Goal: Task Accomplishment & Management: Use online tool/utility

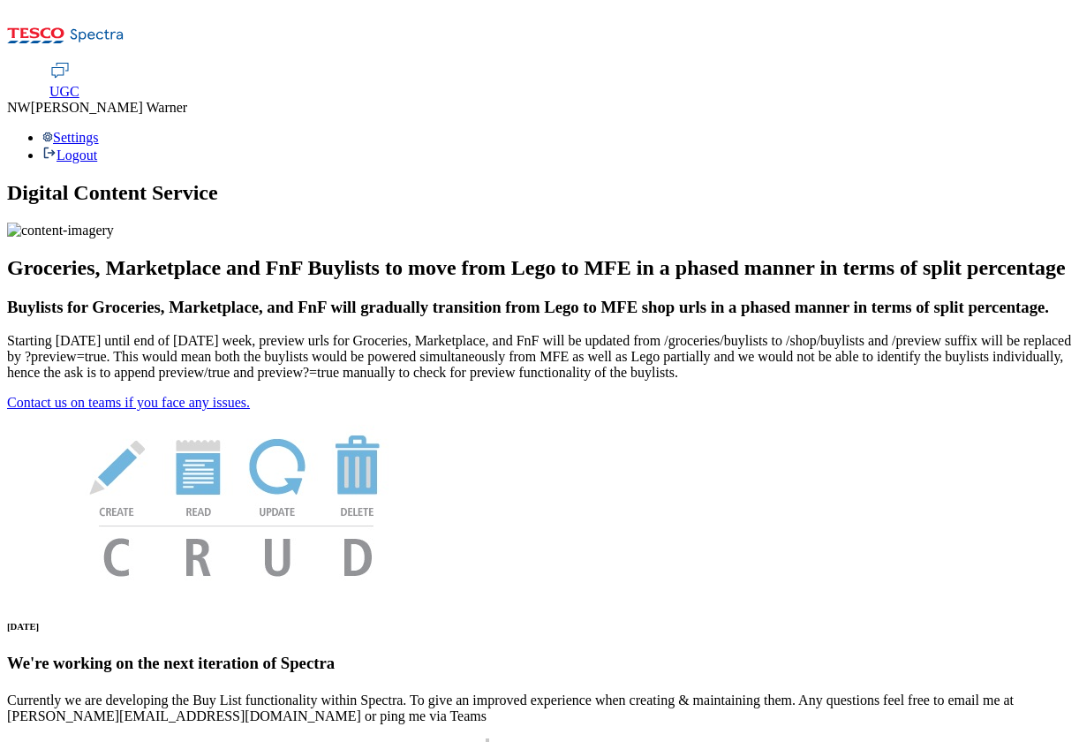
click at [79, 84] on span "UGC" at bounding box center [64, 91] width 30 height 15
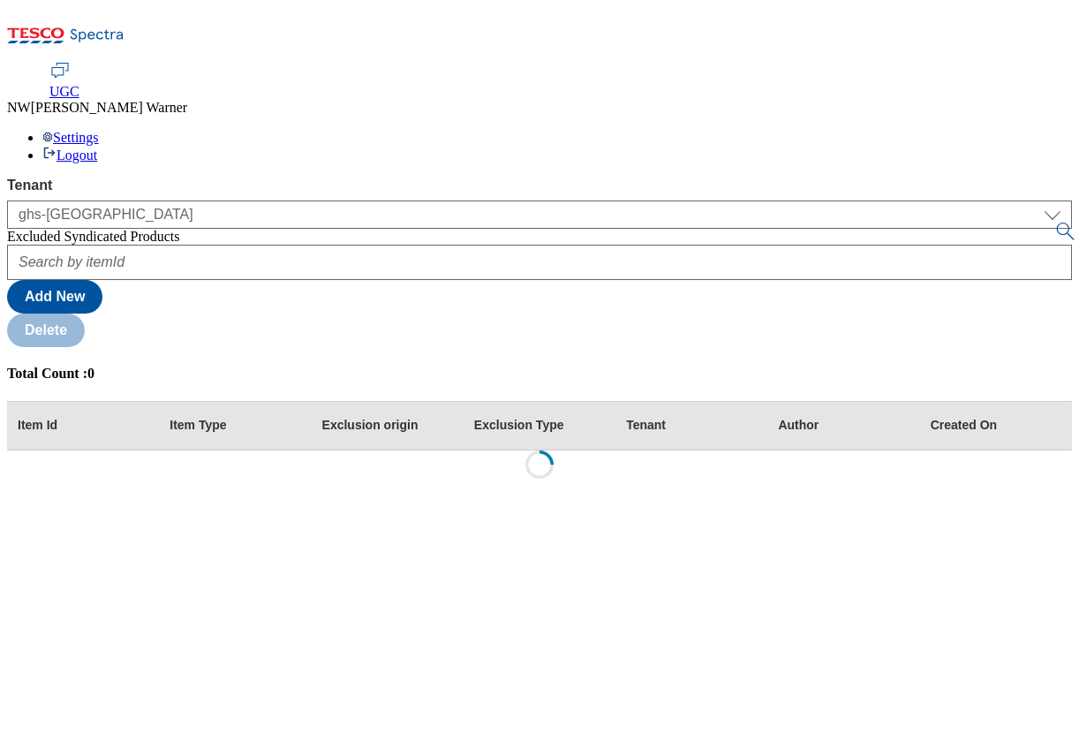
select select "ghs-uk"
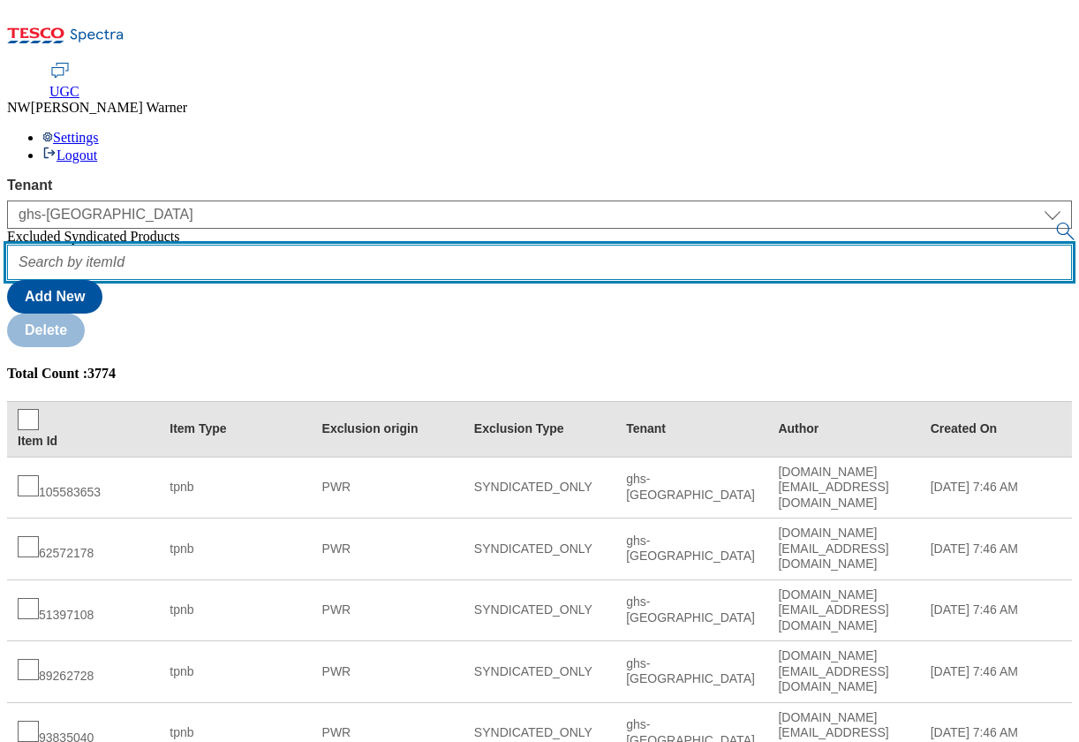
click at [263, 245] on input "text" at bounding box center [539, 262] width 1065 height 35
paste input "50552232"
click at [1054, 222] on button "submit" at bounding box center [1066, 231] width 25 height 18
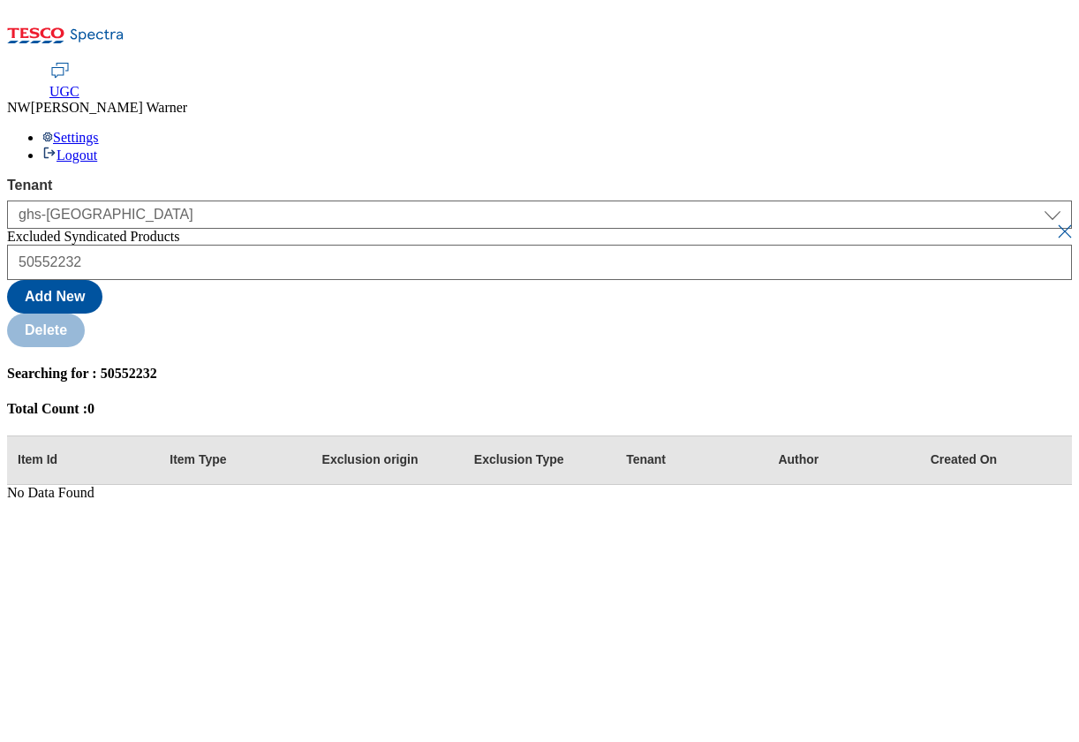
click at [593, 63] on div "UGC NW Nadine Warner Settings Logout" at bounding box center [539, 113] width 1065 height 101
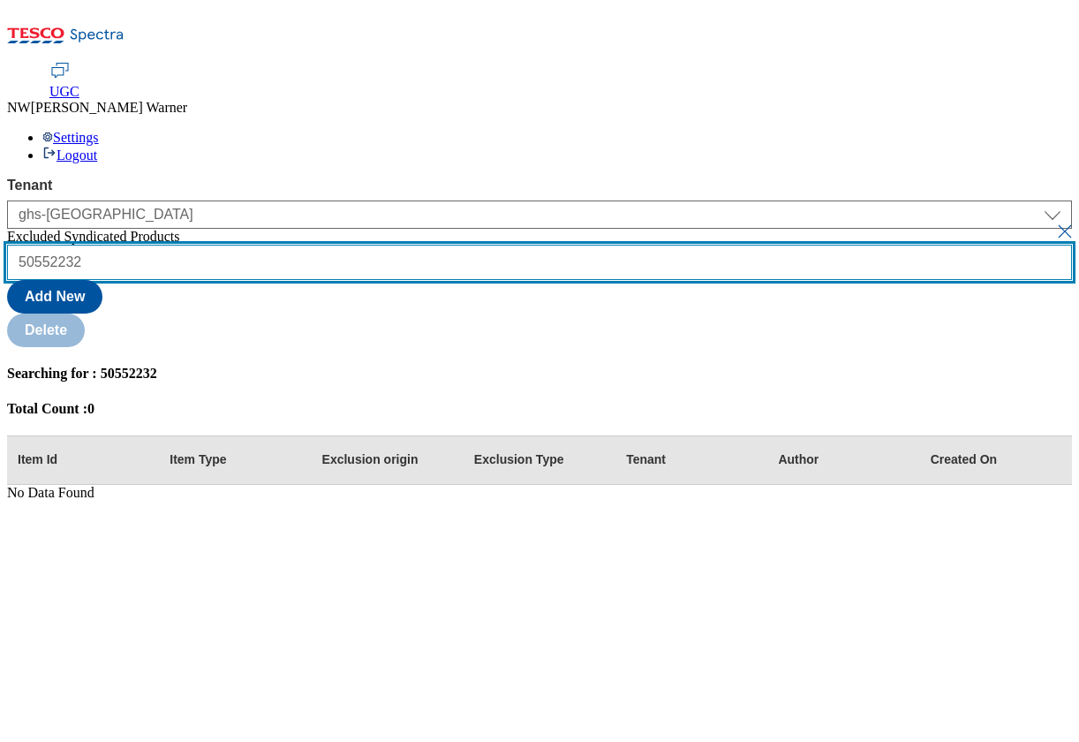
drag, startPoint x: 365, startPoint y: 103, endPoint x: 196, endPoint y: 100, distance: 168.6
click at [196, 177] on div "Tenant ghs-uk ghs-uk Excluded Syndicated Products 50552232 Add New Delete Searc…" at bounding box center [539, 338] width 1065 height 323
paste input "334577"
click at [1054, 222] on button "submit" at bounding box center [1066, 231] width 25 height 18
click at [373, 245] on input "50334577" at bounding box center [539, 262] width 1065 height 35
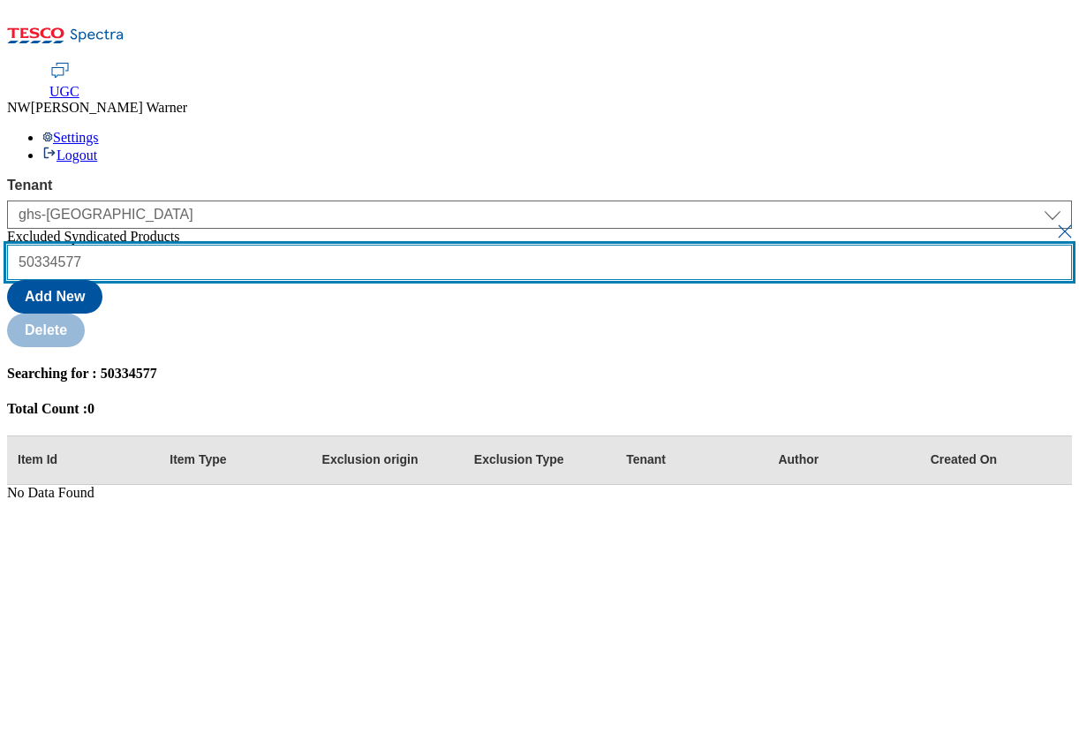
drag, startPoint x: 373, startPoint y: 106, endPoint x: 176, endPoint y: 106, distance: 197.7
click at [176, 177] on div "Tenant ghs-uk ghs-uk Excluded Syndicated Products 50334577 Add New Delete Searc…" at bounding box center [539, 338] width 1065 height 323
paste input "552232"
click at [1054, 222] on button "submit" at bounding box center [1066, 231] width 25 height 18
type input "5"
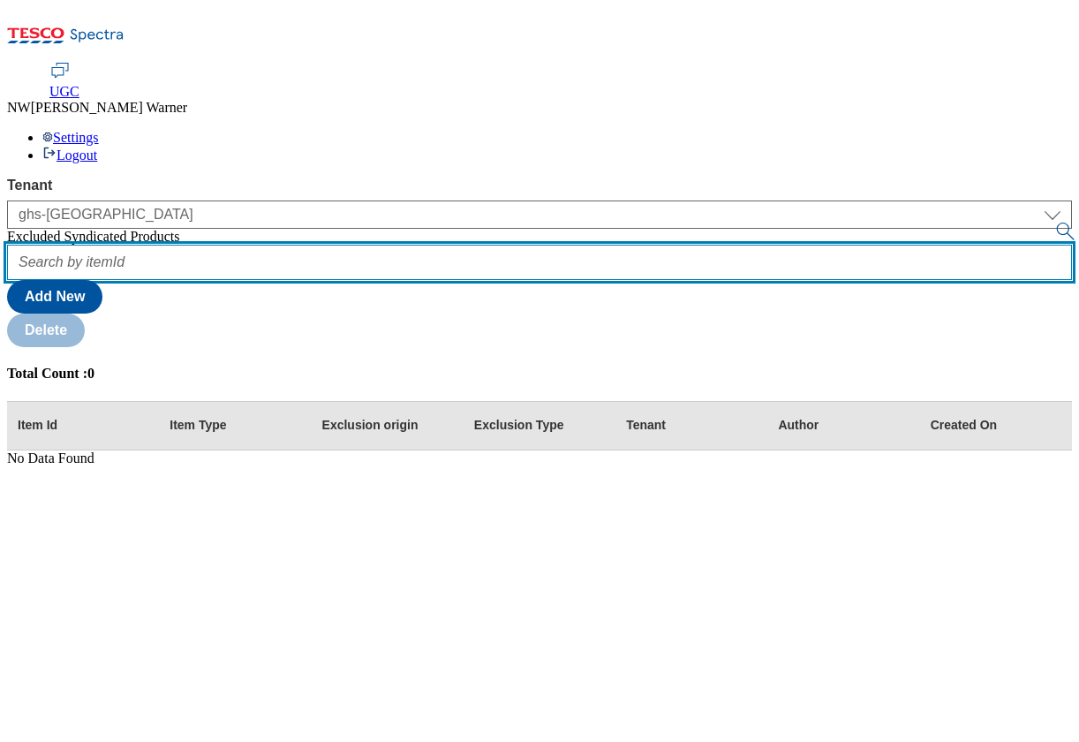
click at [1054, 222] on button "submit" at bounding box center [1066, 231] width 25 height 18
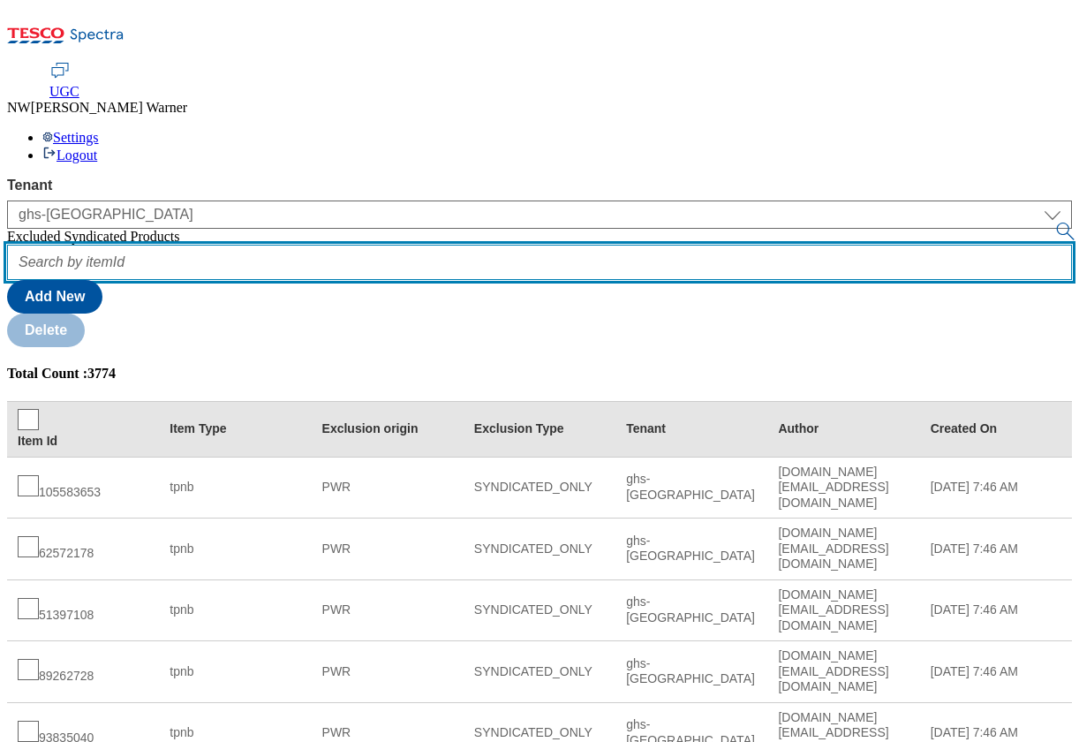
scroll to position [263, 0]
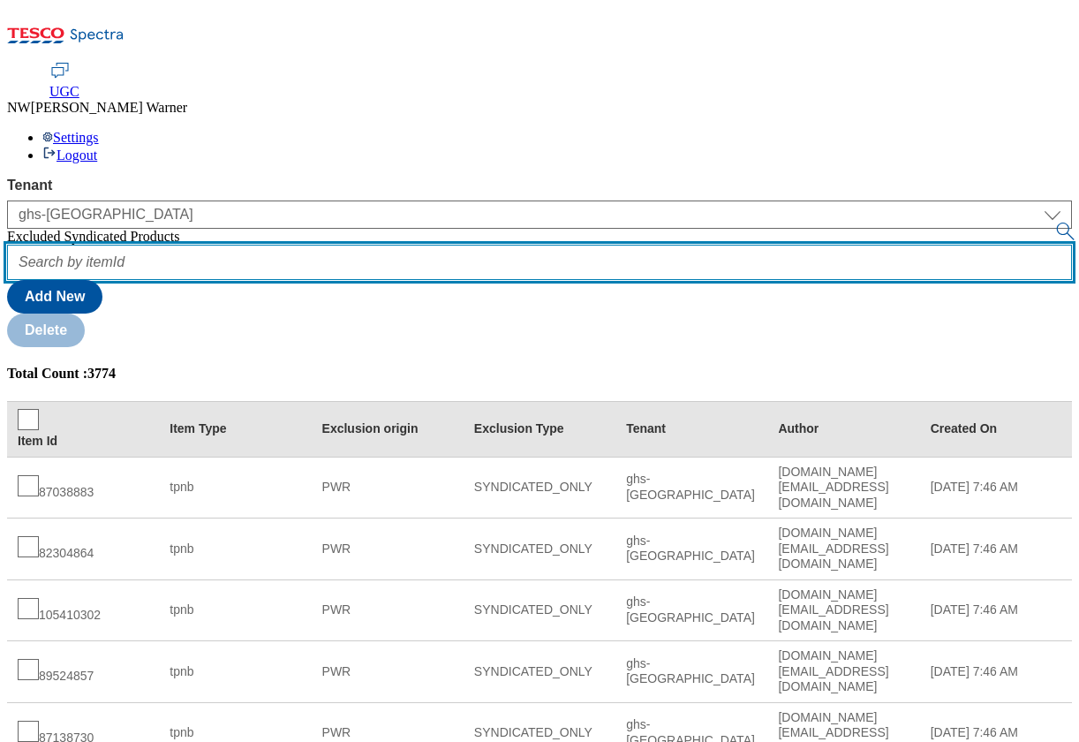
click at [405, 245] on input "text" at bounding box center [539, 262] width 1065 height 35
paste input "52369210"
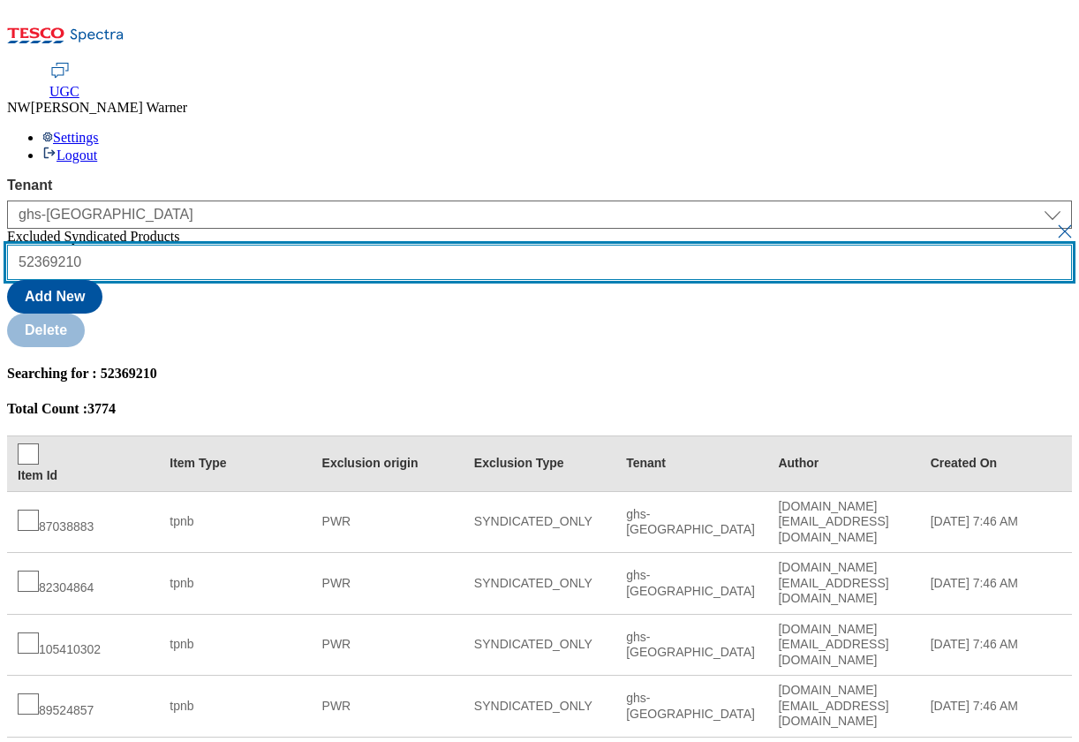
click at [1054, 222] on button "submit" at bounding box center [1066, 231] width 25 height 18
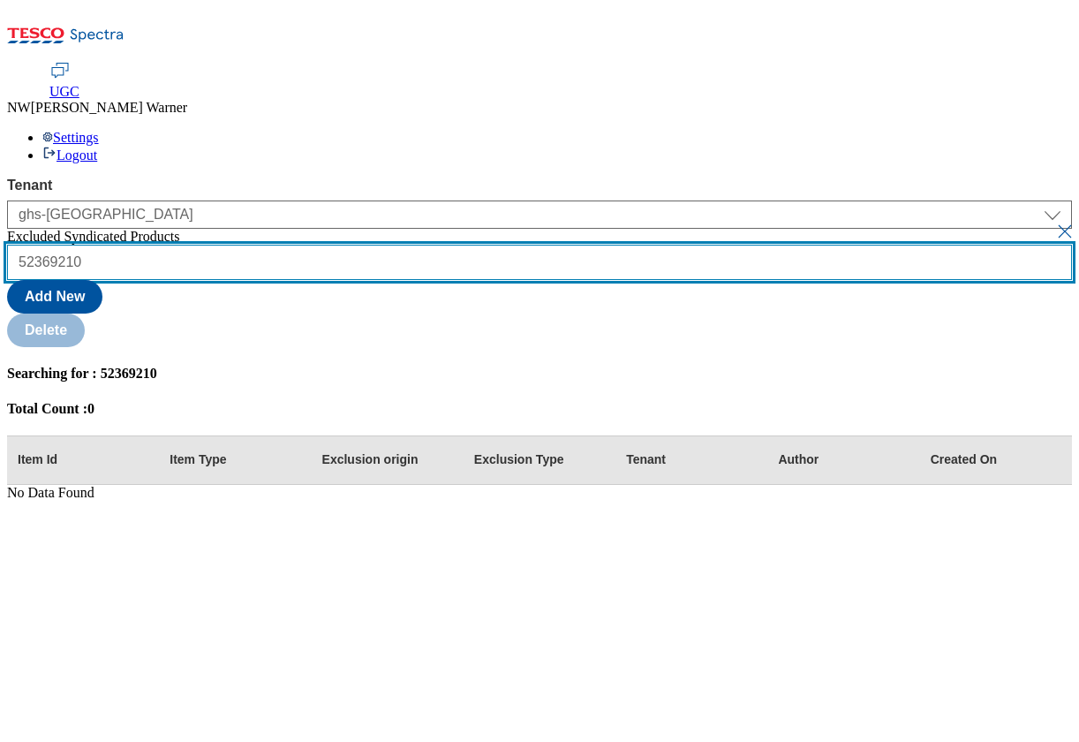
click at [235, 245] on input "52369210" at bounding box center [539, 262] width 1065 height 35
type input "052369210"
click at [1054, 222] on button "submit" at bounding box center [1066, 231] width 25 height 18
drag, startPoint x: 317, startPoint y: 100, endPoint x: 181, endPoint y: 99, distance: 135.9
click at [181, 177] on div "Tenant ghs-uk ghs-uk Excluded Syndicated Products 052369210 Add New Delete Sear…" at bounding box center [539, 338] width 1065 height 323
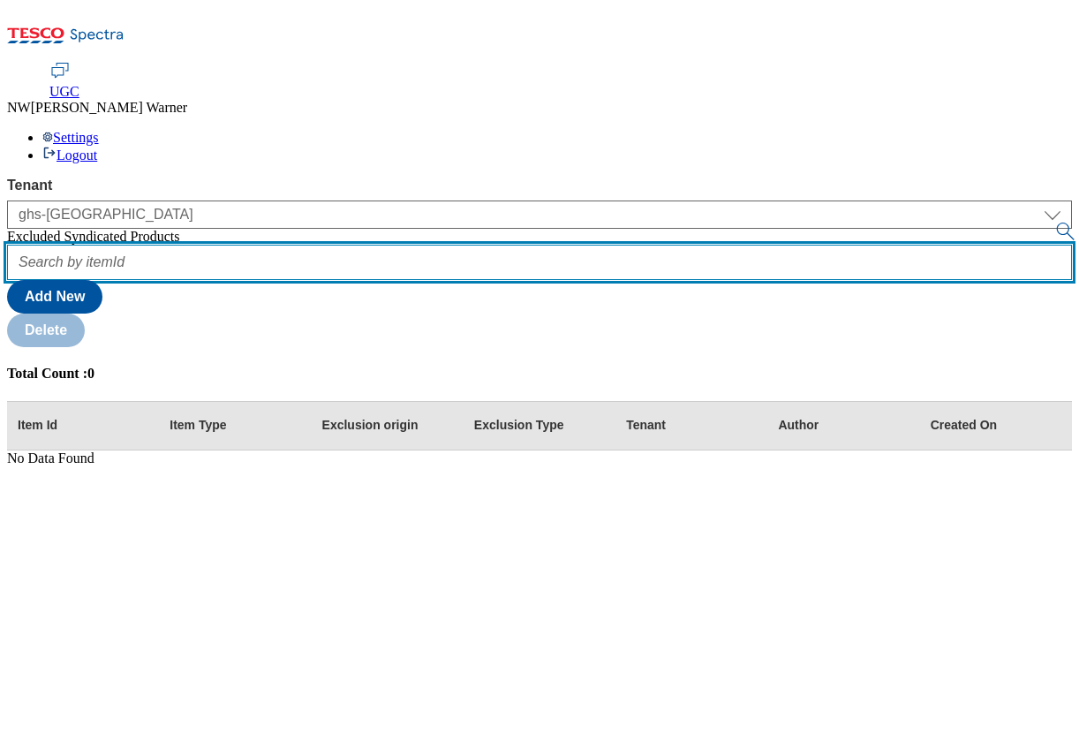
click at [1054, 222] on button "submit" at bounding box center [1066, 231] width 25 height 18
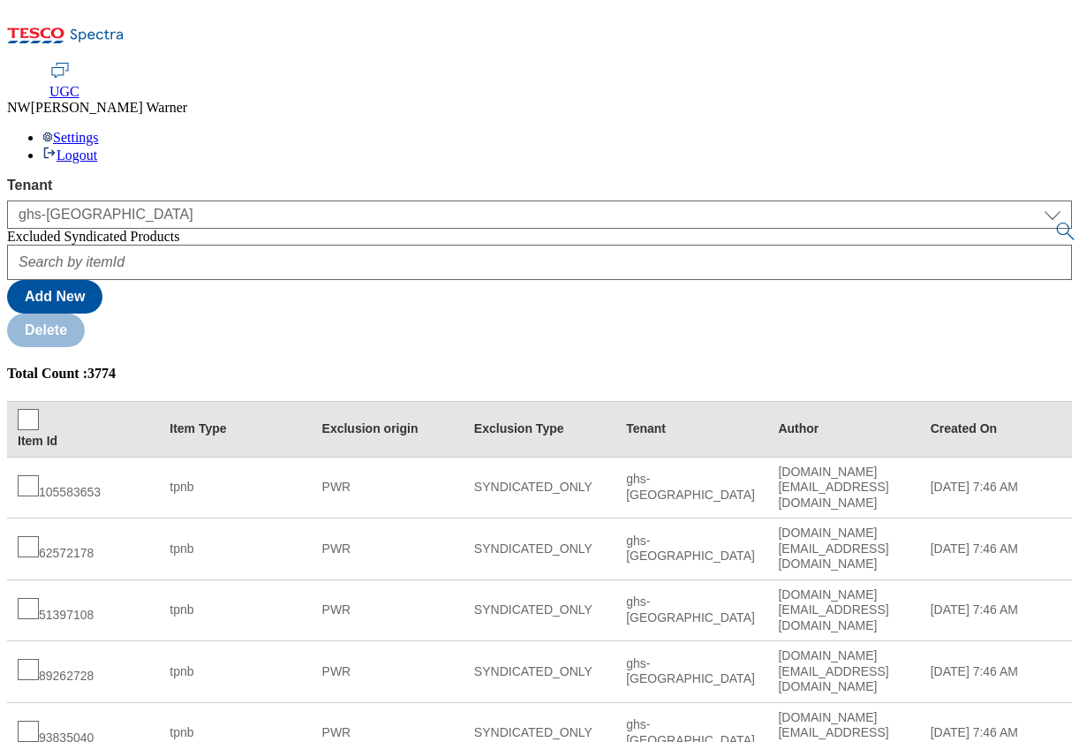
drag, startPoint x: 276, startPoint y: 319, endPoint x: 320, endPoint y: 327, distance: 44.8
click at [148, 598] on div "51397108" at bounding box center [83, 611] width 131 height 26
drag, startPoint x: 276, startPoint y: 318, endPoint x: 325, endPoint y: 315, distance: 48.6
click at [148, 598] on div "51397108" at bounding box center [83, 611] width 131 height 26
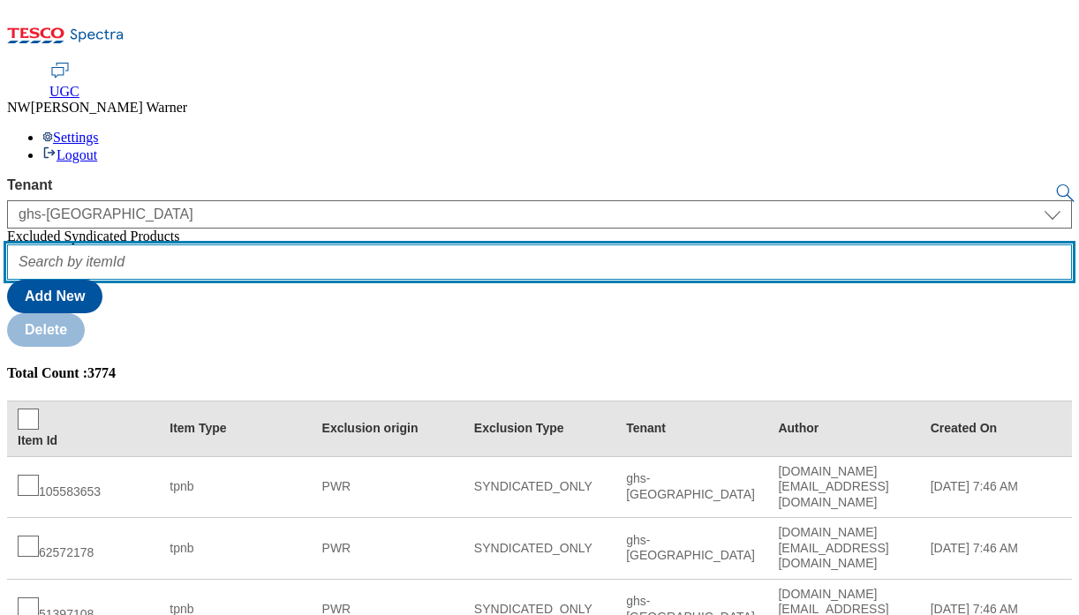
click at [388, 245] on input "text" at bounding box center [539, 262] width 1065 height 35
paste input "52542304"
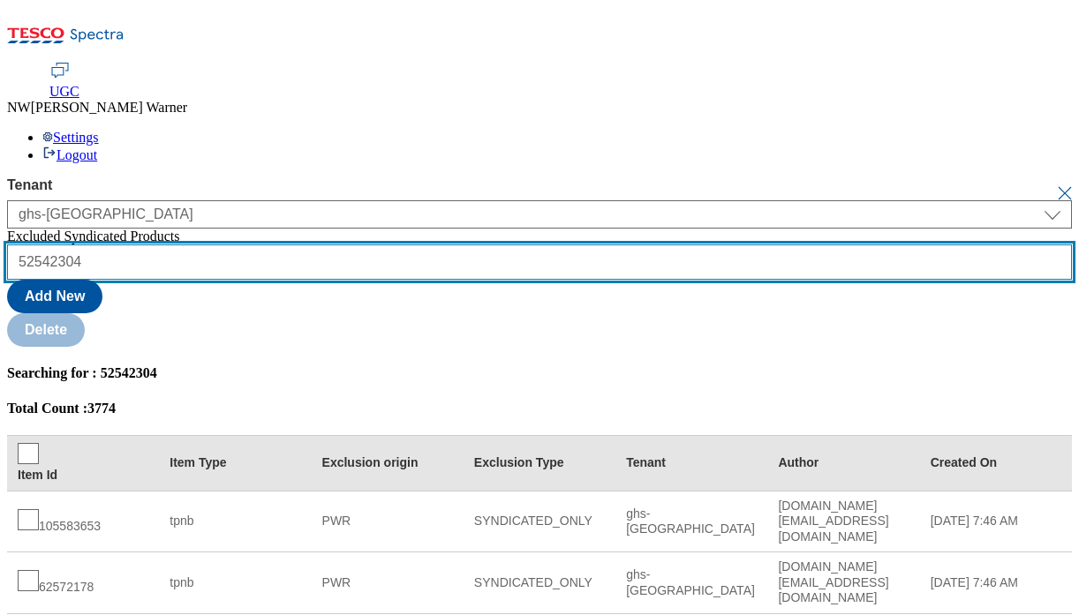
type input "52542304"
click at [1054, 184] on button "submit" at bounding box center [1066, 193] width 25 height 18
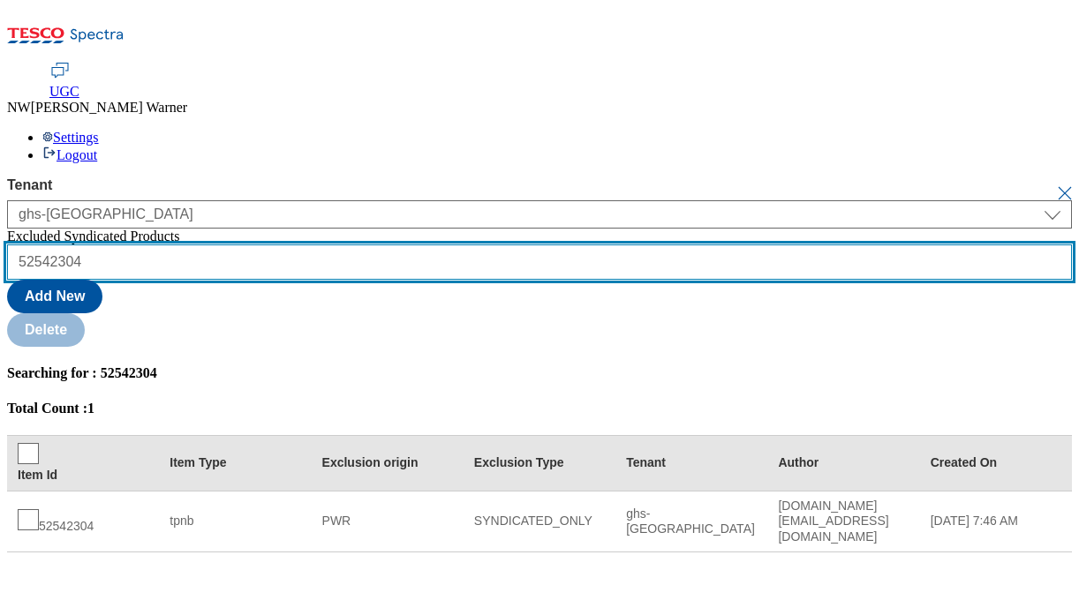
drag, startPoint x: 328, startPoint y: 102, endPoint x: 224, endPoint y: 109, distance: 103.6
click at [224, 177] on div "Tenant ghs-uk ghs-uk Excluded Syndicated Products 52542304 Add New Delete Searc…" at bounding box center [539, 364] width 1065 height 375
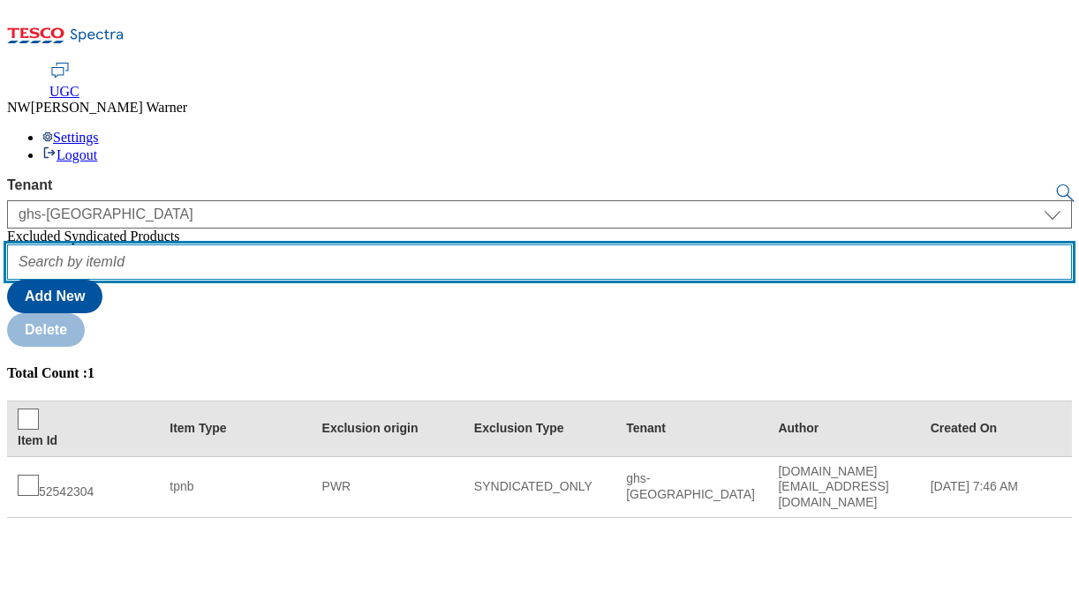
click at [1054, 184] on button "submit" at bounding box center [1066, 193] width 25 height 18
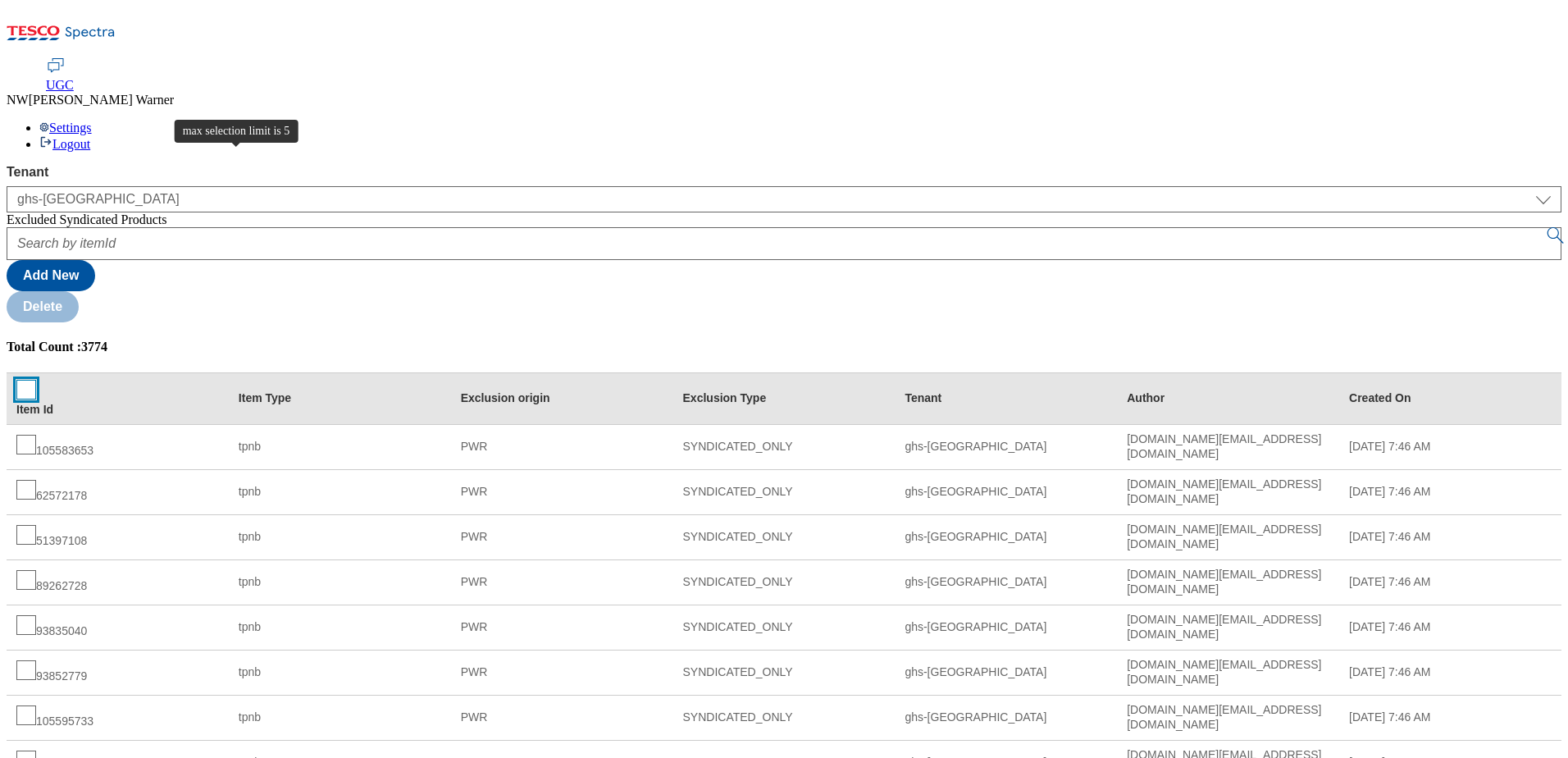
click at [36, 380] on input "checkbox" at bounding box center [26, 389] width 20 height 20
checkbox input "true"
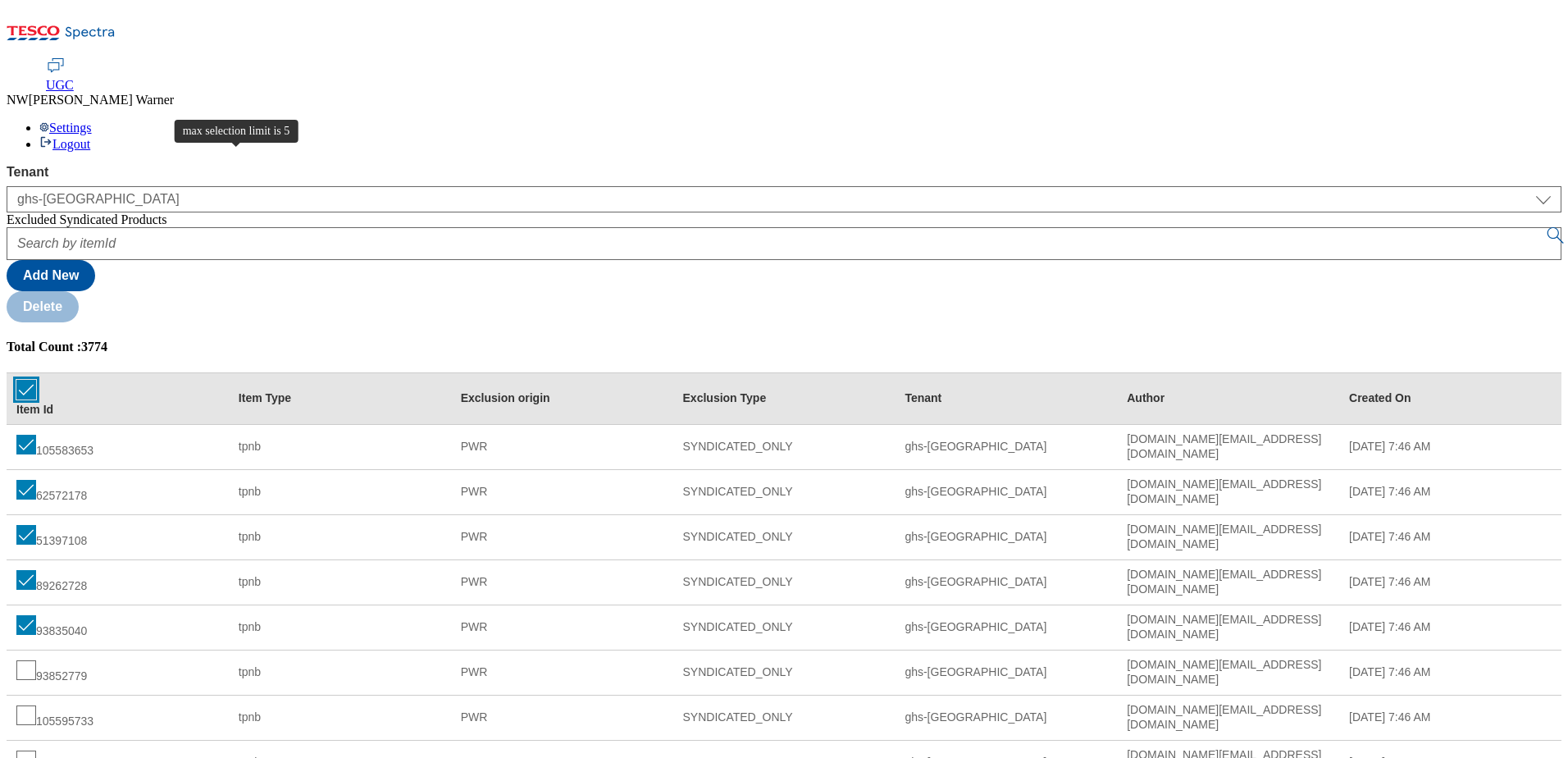
checkbox input "true"
click at [36, 380] on input "checkbox" at bounding box center [26, 389] width 20 height 20
checkbox input "false"
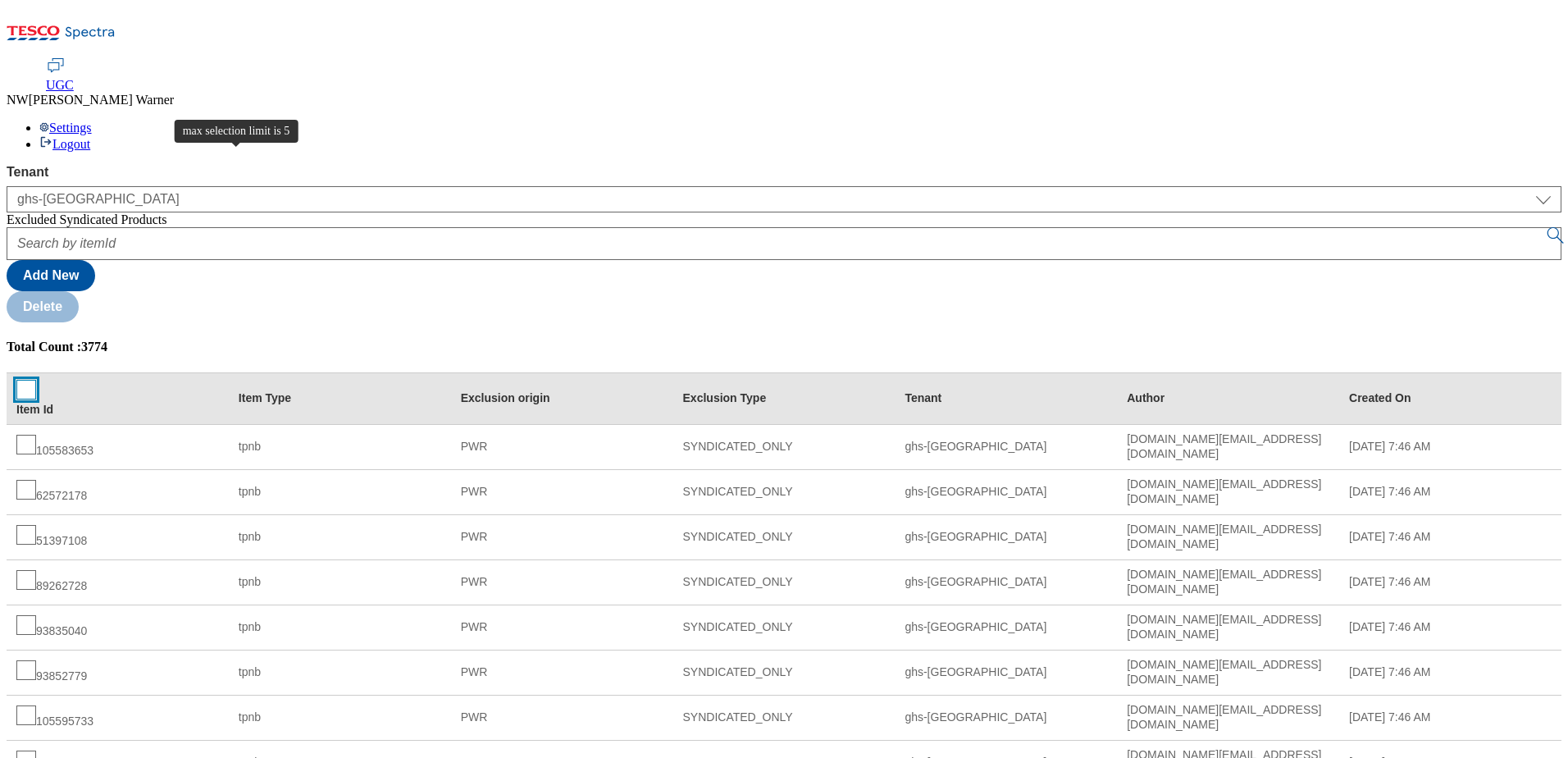
checkbox input "false"
click at [36, 380] on input "checkbox" at bounding box center [26, 389] width 20 height 20
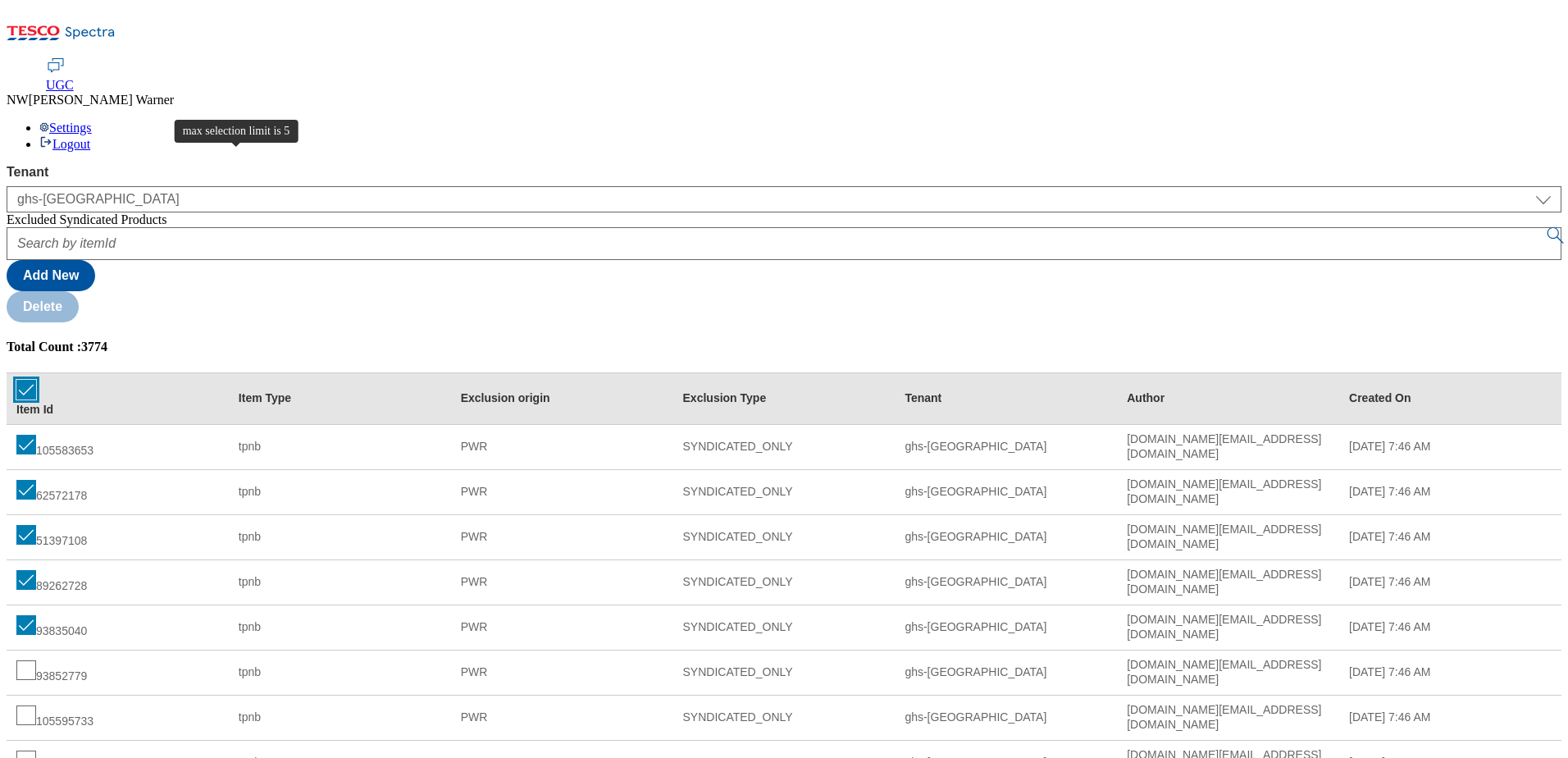
checkbox input "true"
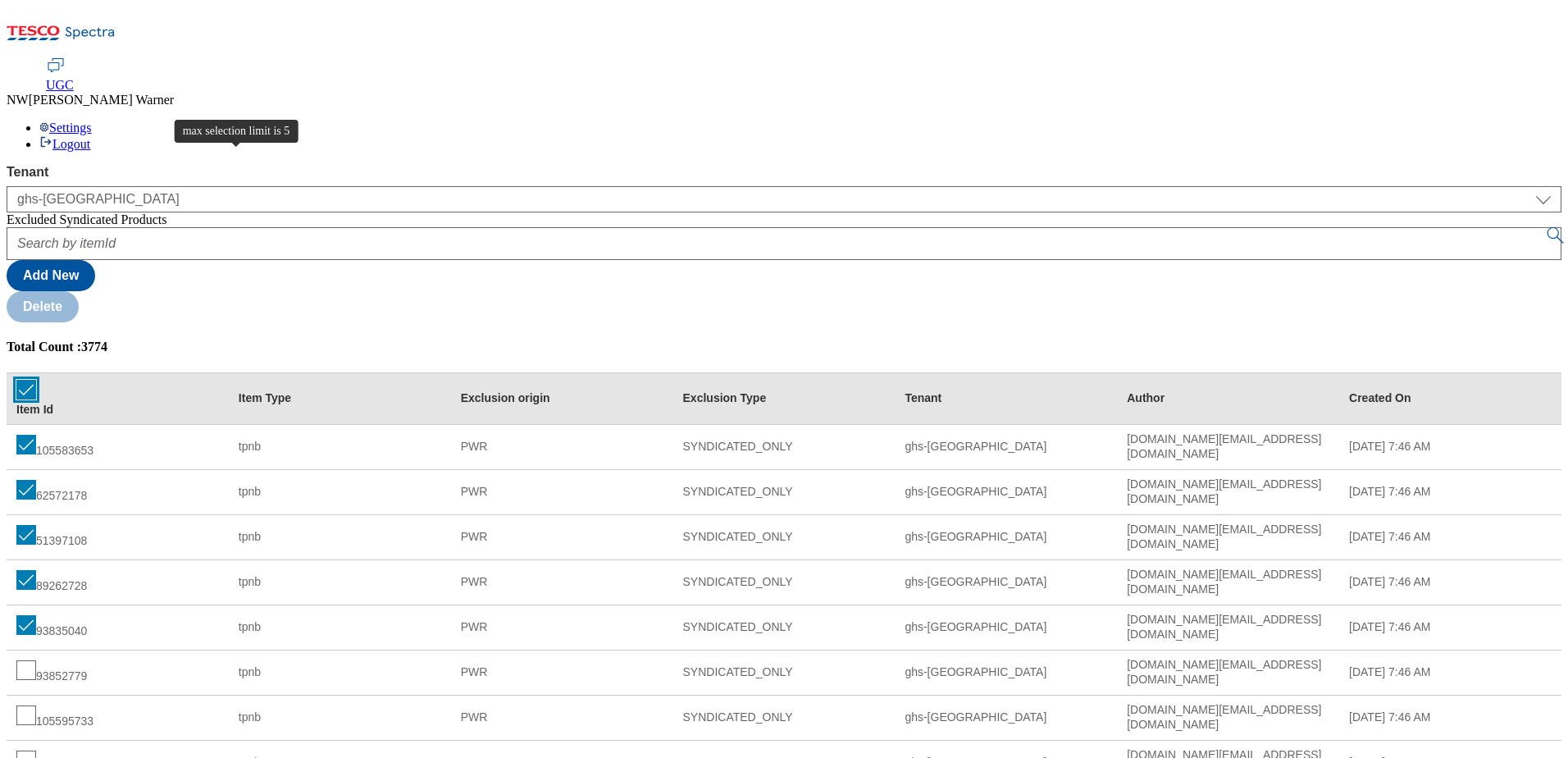
checkbox input "true"
click at [36, 380] on input "checkbox" at bounding box center [26, 389] width 20 height 20
checkbox input "false"
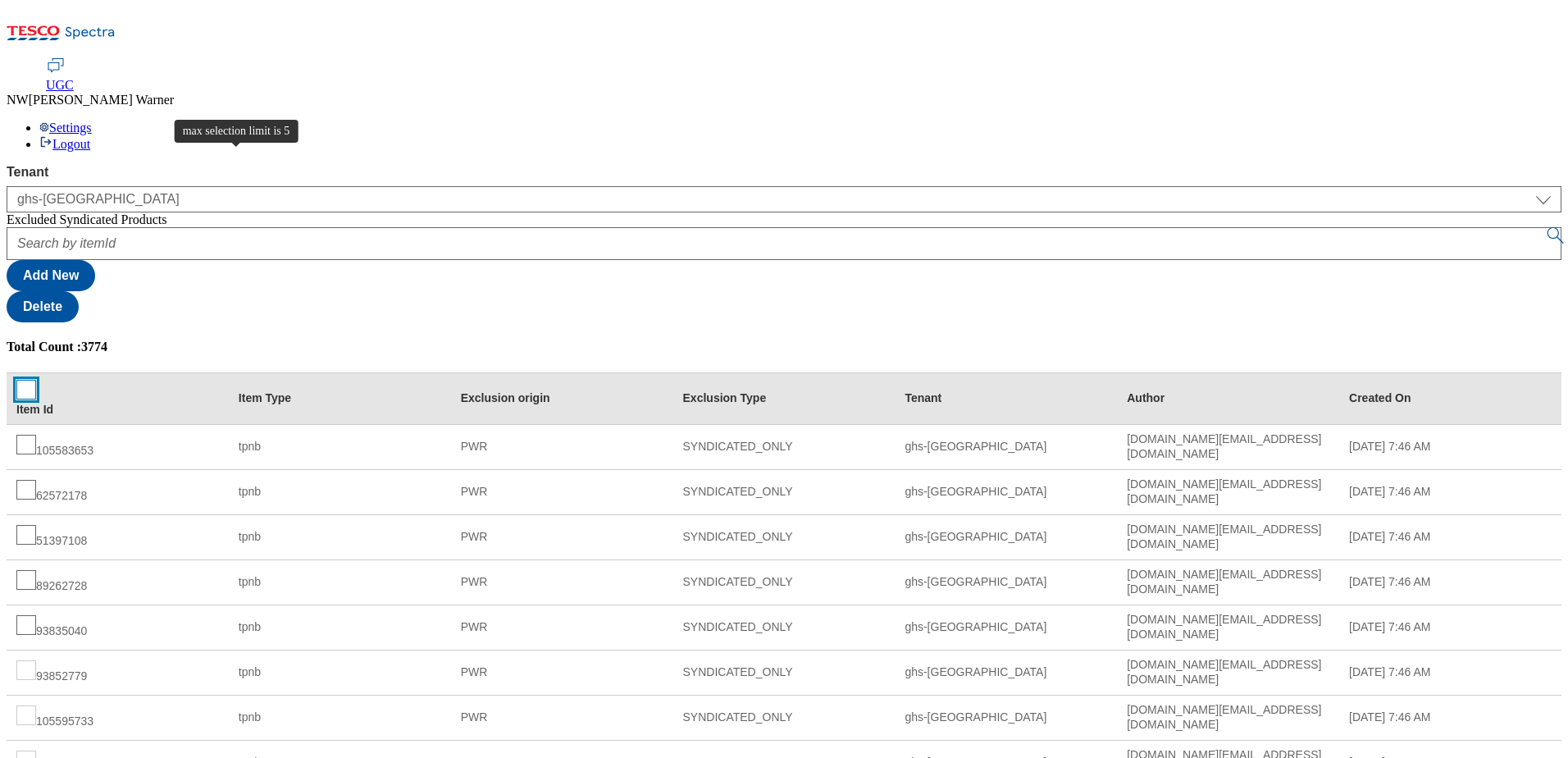
checkbox input "false"
click at [1001, 121] on div "Settings Logout" at bounding box center [784, 137] width 1555 height 32
click at [1001, 121] on li "Settings" at bounding box center [800, 128] width 1522 height 15
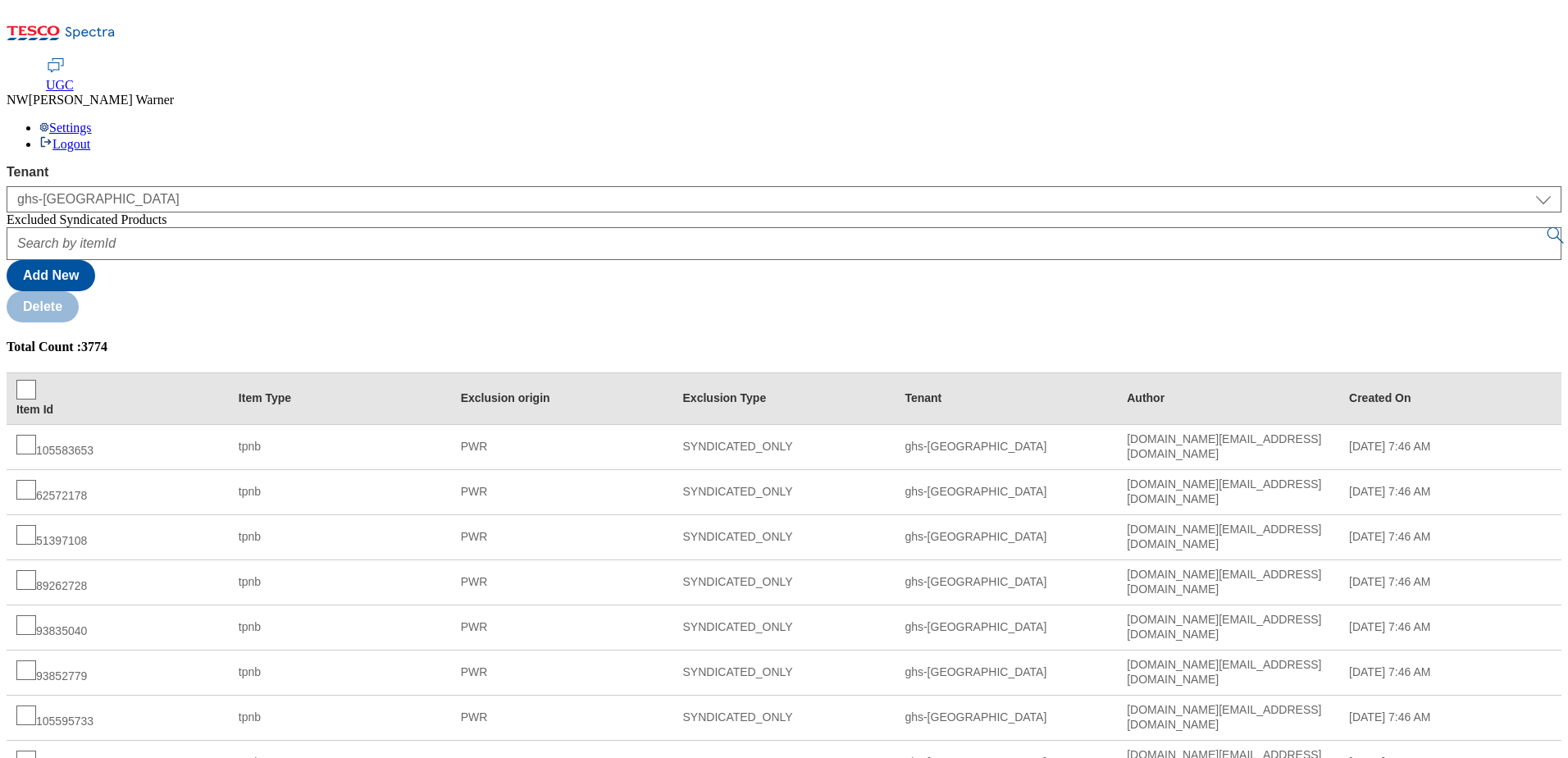
click at [603, 228] on div "Add New Delete" at bounding box center [784, 275] width 1555 height 95
